Goal: Complete application form: Complete application form

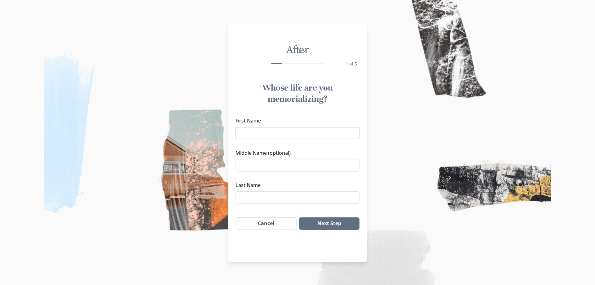
click at [284, 138] on input "First Name" at bounding box center [297, 133] width 124 height 12
type input "S C"
click at [247, 199] on input "Last Name" at bounding box center [297, 197] width 124 height 12
type input "[PERSON_NAME]"
click at [325, 224] on button "Next Step" at bounding box center [329, 223] width 60 height 12
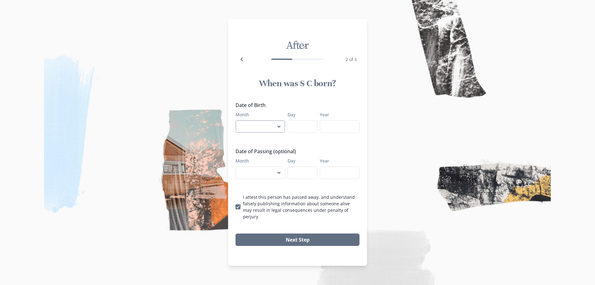
click at [277, 129] on select "January February March April May June July August September October November De…" at bounding box center [260, 126] width 50 height 12
select select "1"
click at [235, 123] on select "January February March April May June July August September October November De…" at bounding box center [260, 126] width 50 height 12
click at [303, 128] on input "Day" at bounding box center [302, 126] width 30 height 12
type input "16"
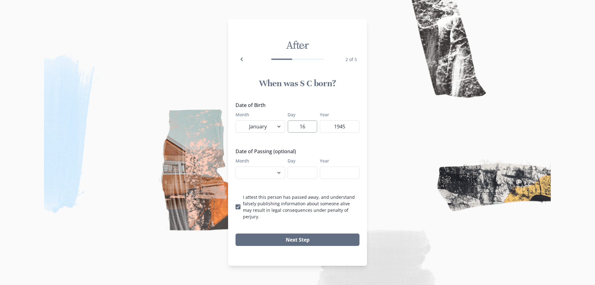
type input "1945"
click at [278, 175] on select "January February March April May June July August September October November De…" at bounding box center [260, 172] width 50 height 12
select select "9"
click at [235, 169] on select "January February March April May June July August September October November De…" at bounding box center [260, 172] width 50 height 12
click at [308, 173] on input "Day" at bounding box center [302, 172] width 30 height 12
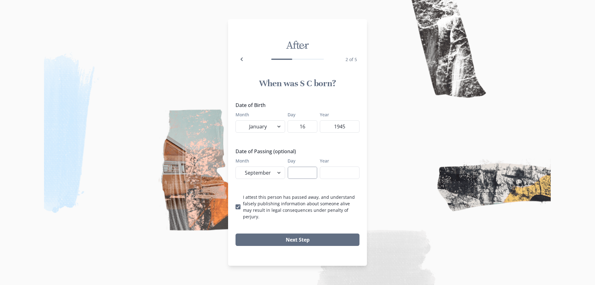
type input "0"
type input "09"
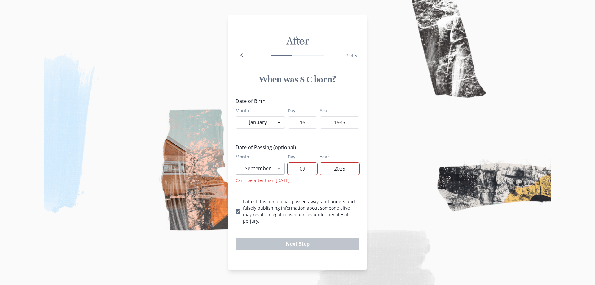
type input "2025"
click at [280, 171] on select "January February March April May June July August September October November De…" at bounding box center [260, 168] width 50 height 12
click at [308, 169] on input "09" at bounding box center [302, 168] width 30 height 12
drag, startPoint x: 309, startPoint y: 169, endPoint x: 270, endPoint y: 167, distance: 39.4
click at [270, 167] on div "Month January February March April May June July August September October Novem…" at bounding box center [297, 163] width 124 height 21
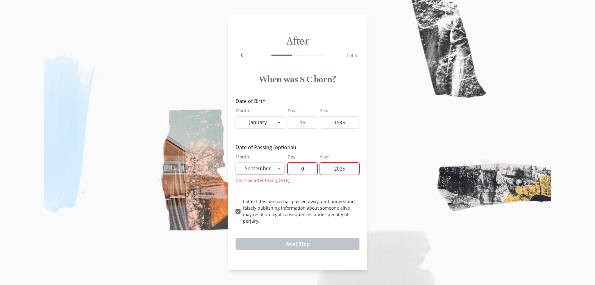
type input "08"
